Goal: Find specific page/section: Find specific page/section

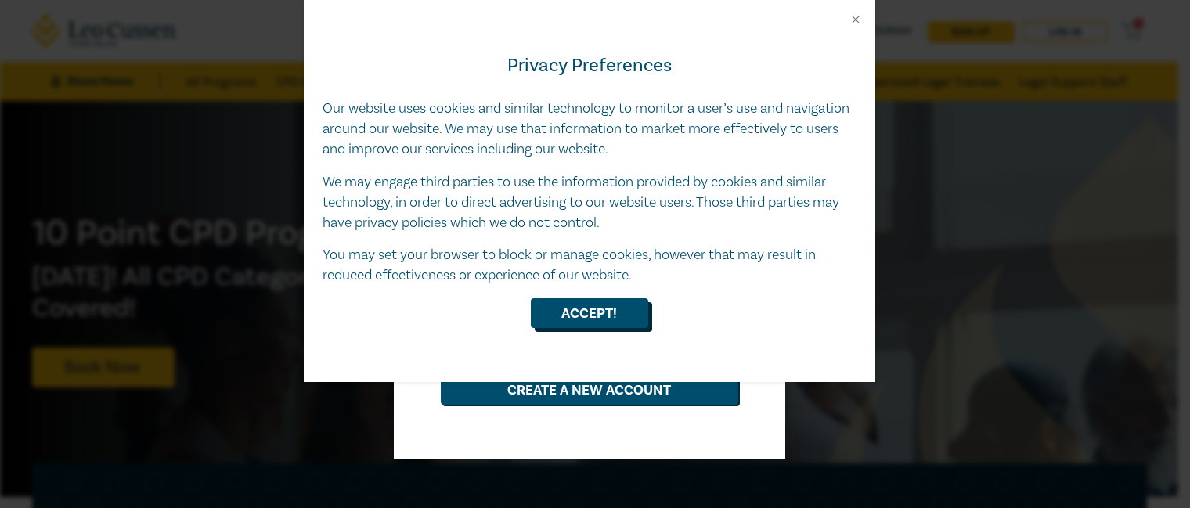
type input "[EMAIL_ADDRESS][DOMAIN_NAME]"
click at [606, 308] on button "Accept!" at bounding box center [589, 313] width 117 height 30
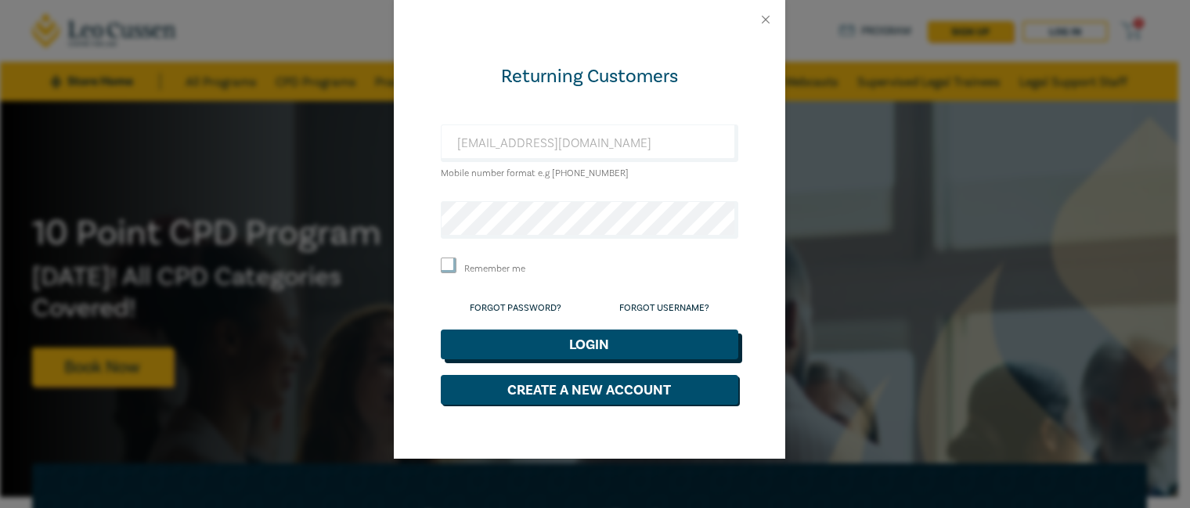
click at [581, 337] on button "Login" at bounding box center [589, 345] width 297 height 30
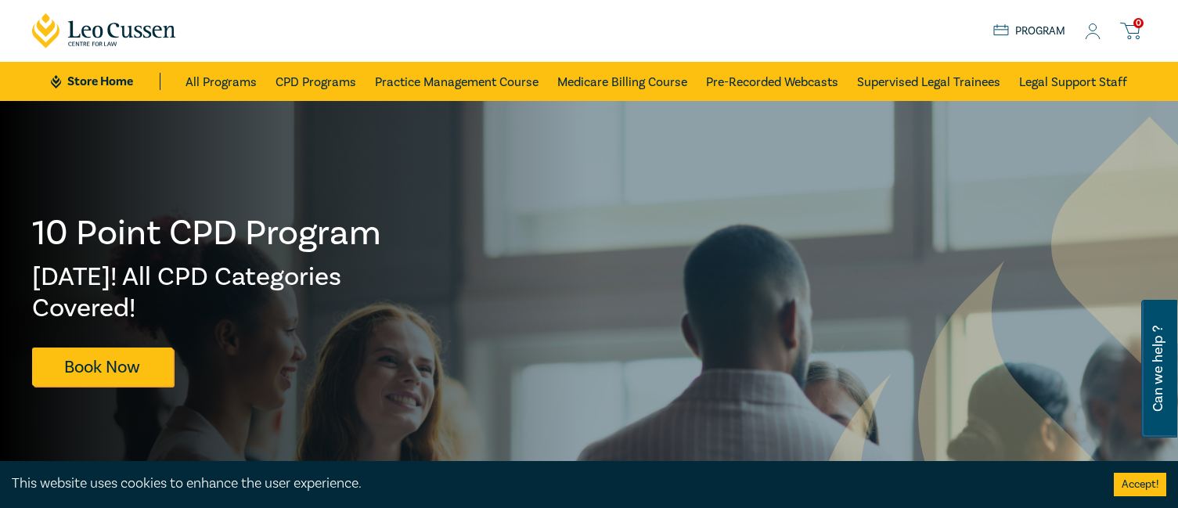
click at [1094, 36] on icon at bounding box center [1093, 31] width 16 height 16
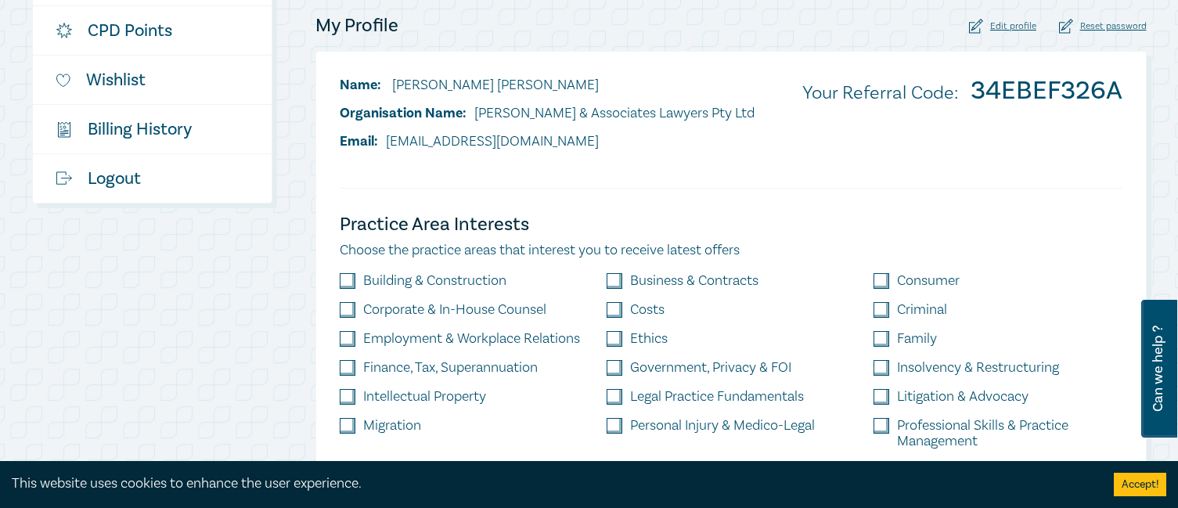
scroll to position [391, 0]
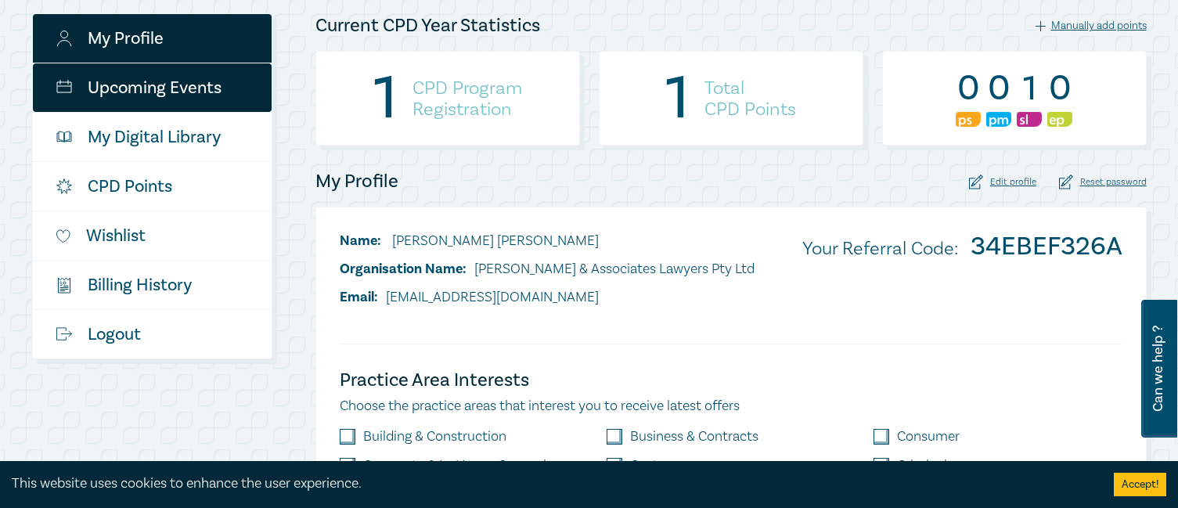
click at [198, 99] on link "Upcoming Events" at bounding box center [152, 87] width 239 height 49
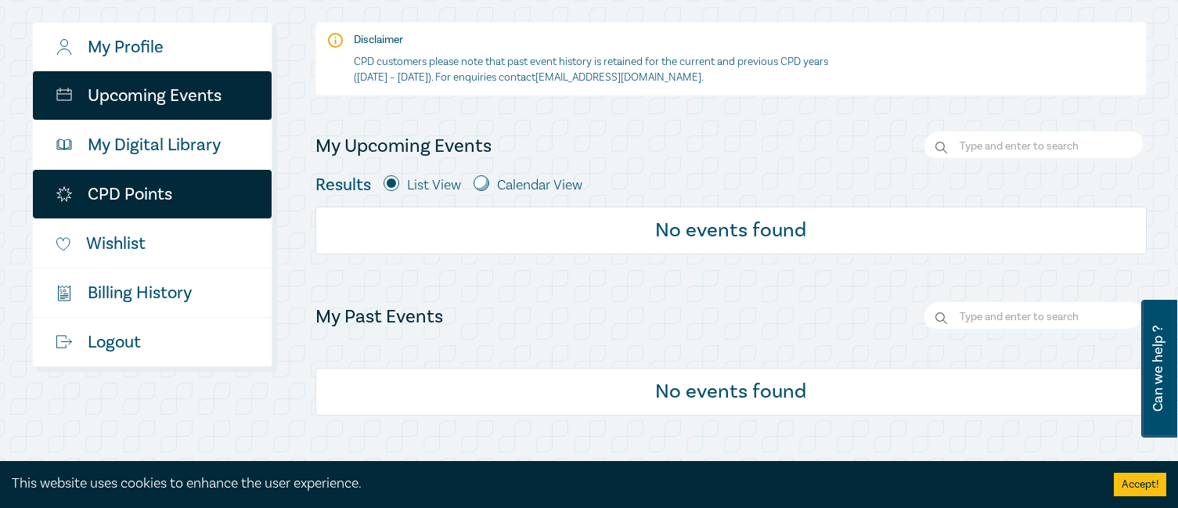
scroll to position [235, 0]
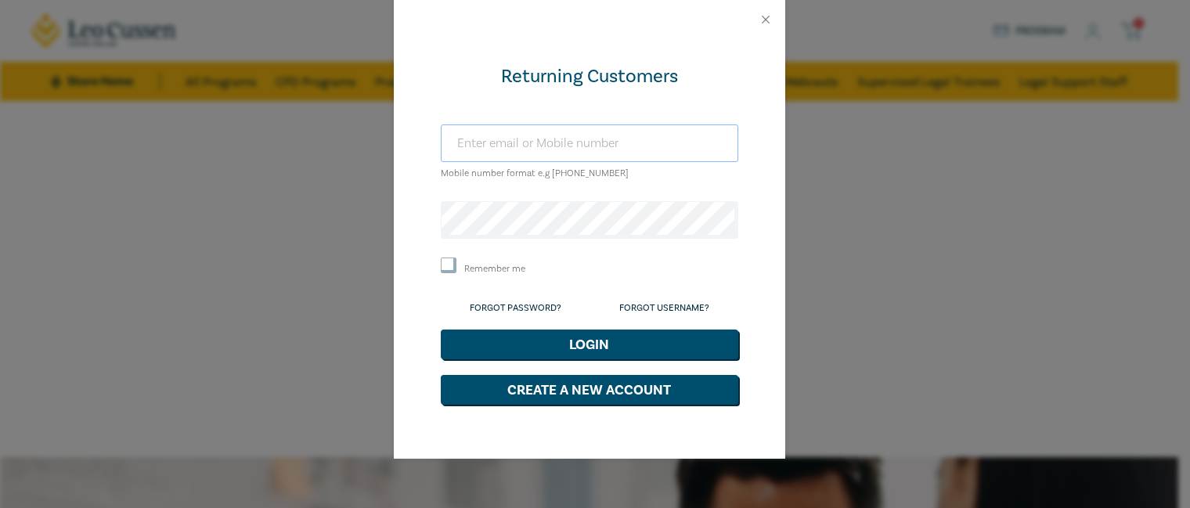
type input "[EMAIL_ADDRESS][DOMAIN_NAME]"
